Goal: Check status: Check status

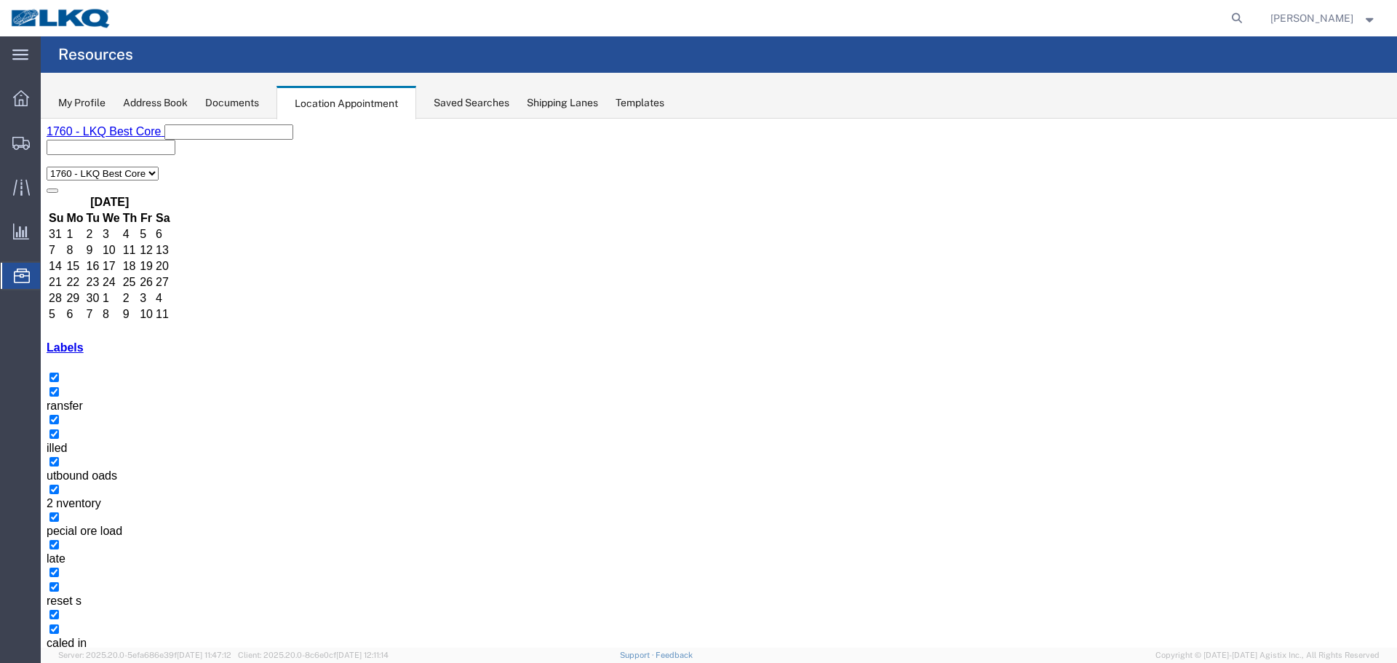
scroll to position [291, 0]
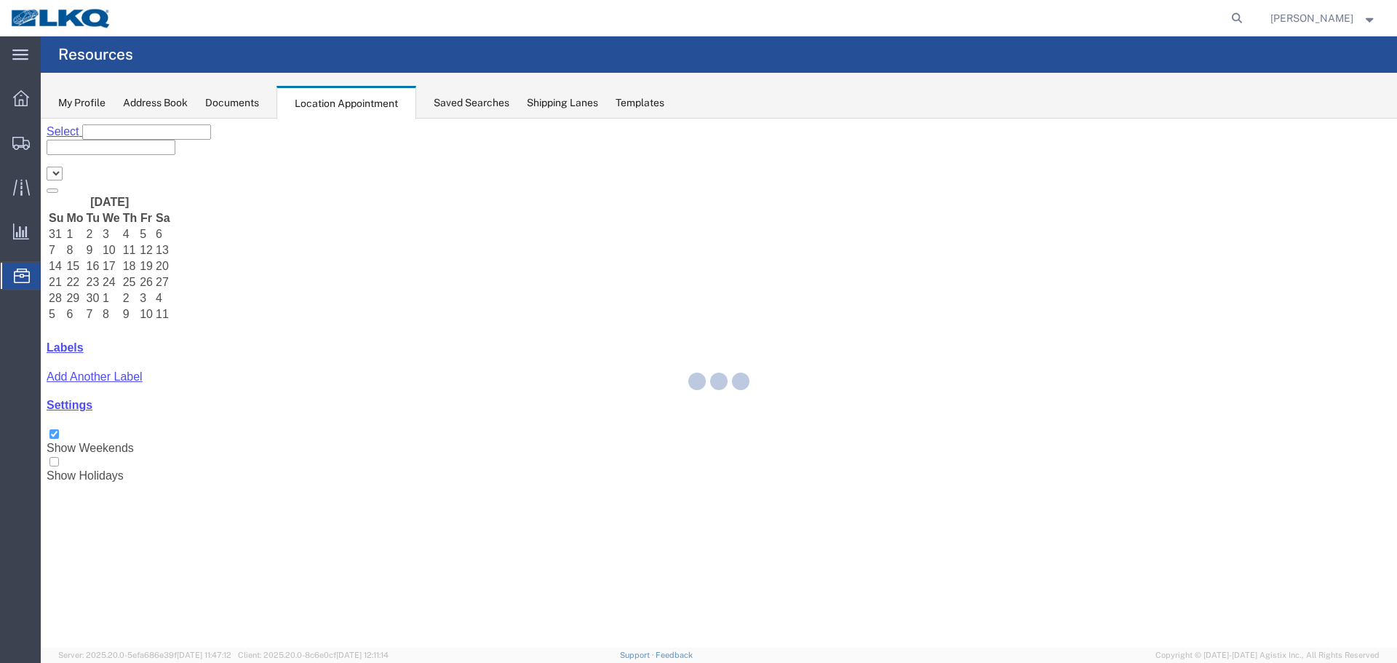
select select "27634"
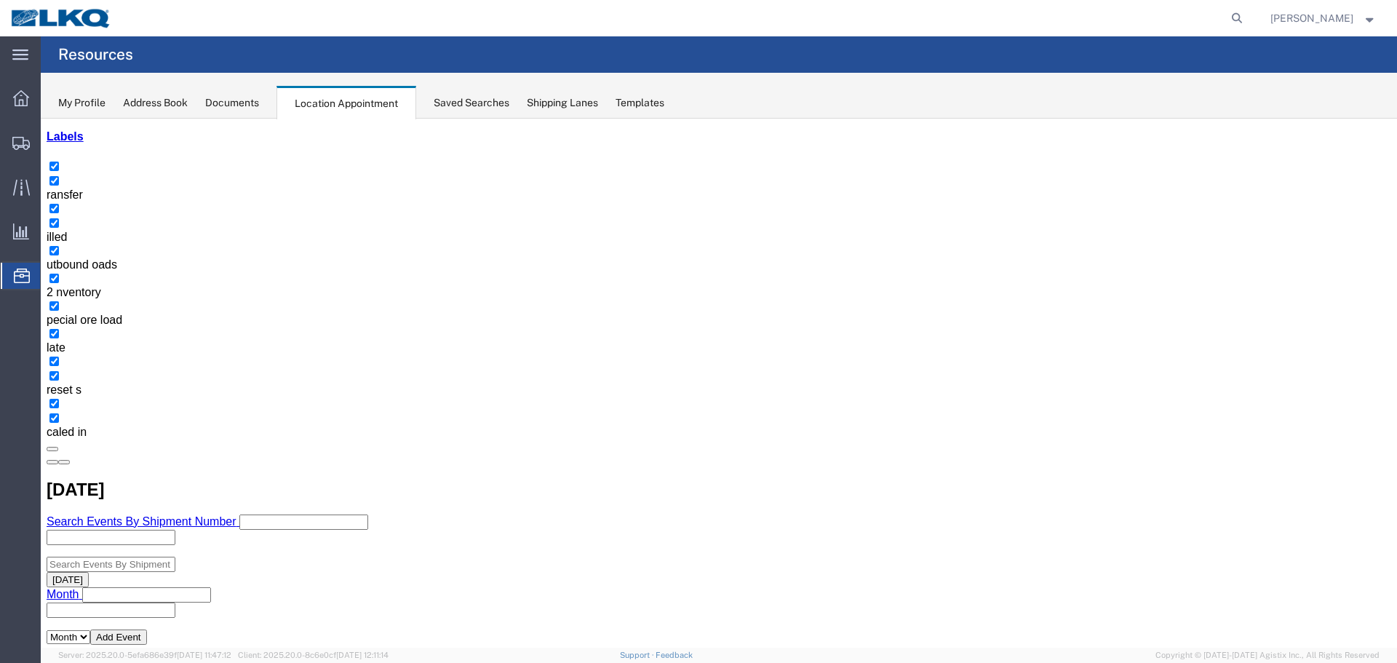
scroll to position [218, 0]
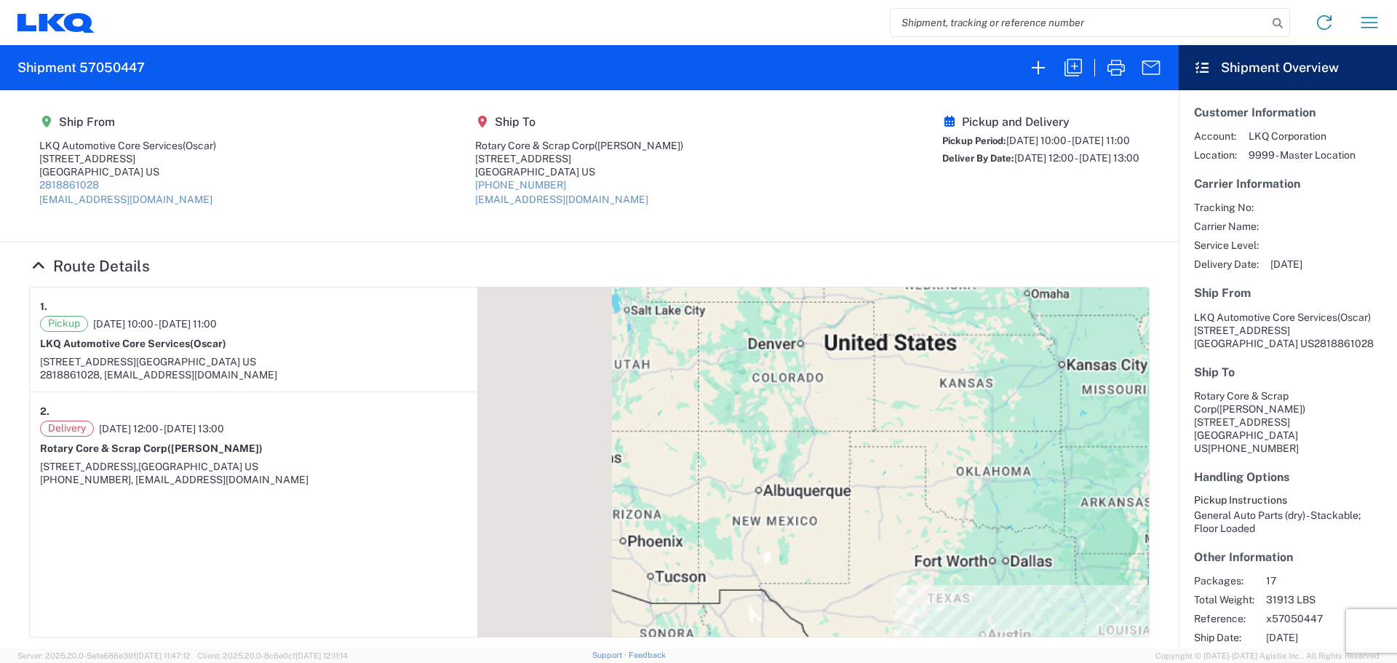
click at [903, 10] on input "search" at bounding box center [1078, 23] width 377 height 28
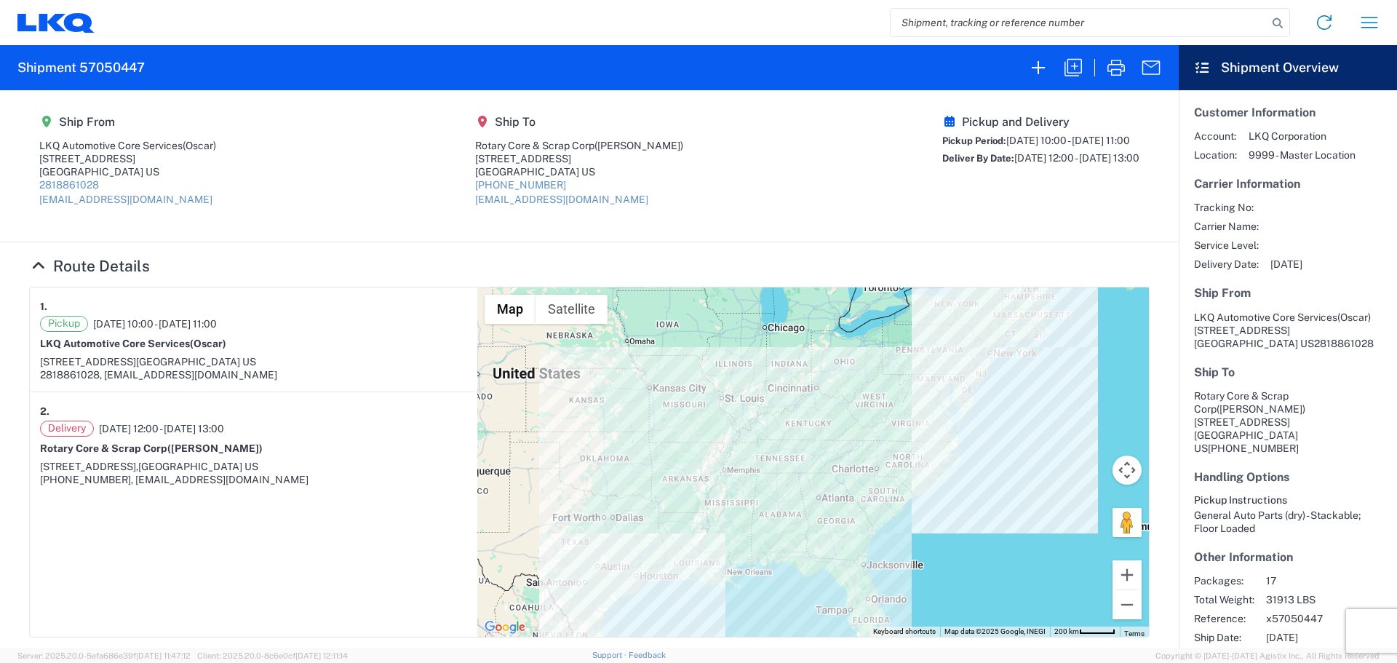
paste input "57050447"
type input "57050447"
click at [1138, 21] on input "57050447" at bounding box center [1078, 23] width 377 height 28
click at [1119, 75] on icon "button" at bounding box center [1115, 68] width 17 height 16
